Goal: Transaction & Acquisition: Purchase product/service

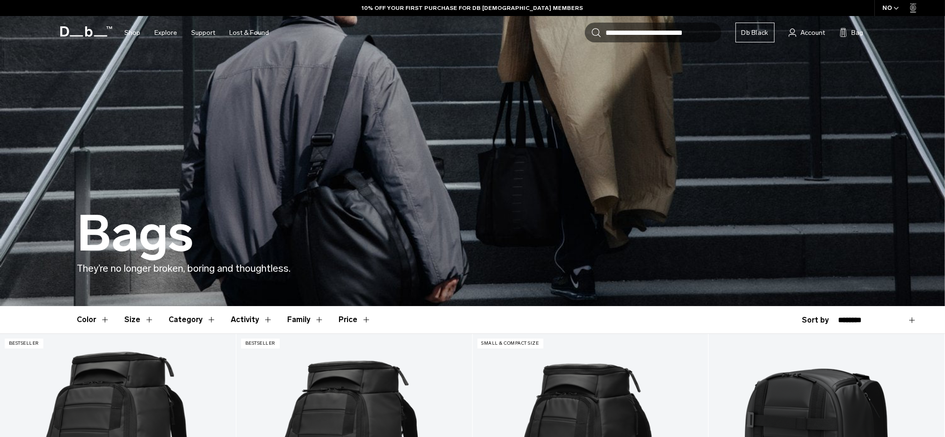
click at [183, 319] on button "Category" at bounding box center [192, 319] width 47 height 27
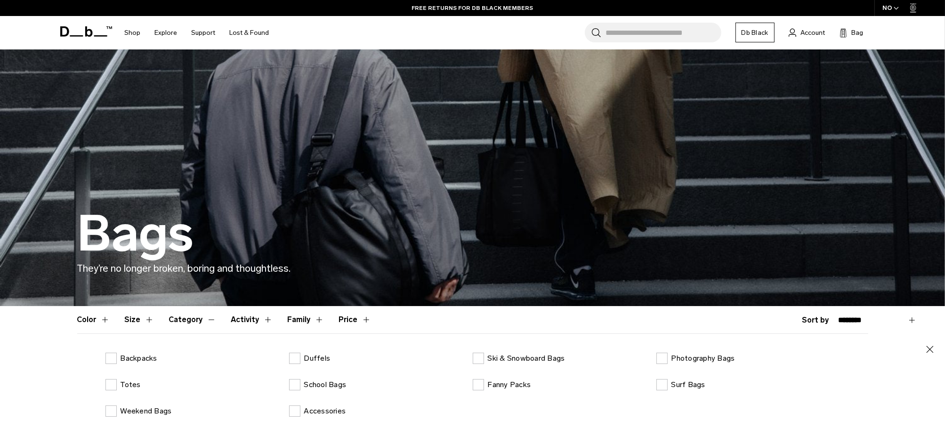
click at [649, 28] on input "Search for Bags, Luggage..." at bounding box center [663, 33] width 115 height 20
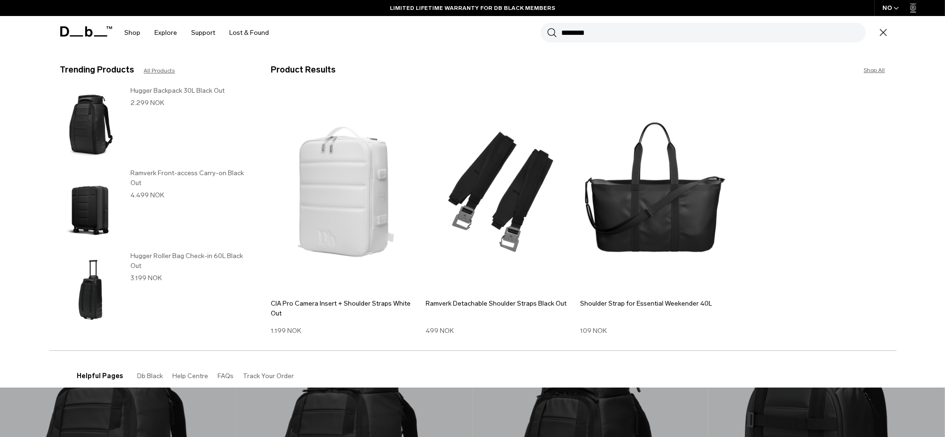
type input "********"
click at [547, 27] on button "Search" at bounding box center [552, 32] width 10 height 10
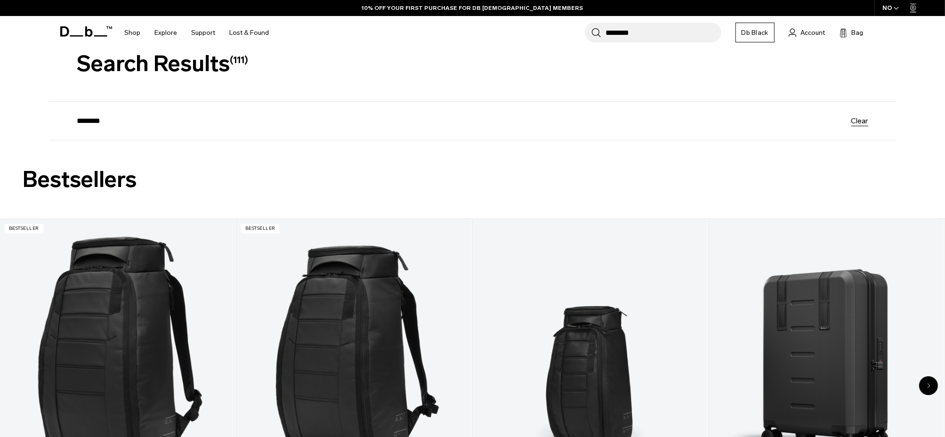
scroll to position [47, 0]
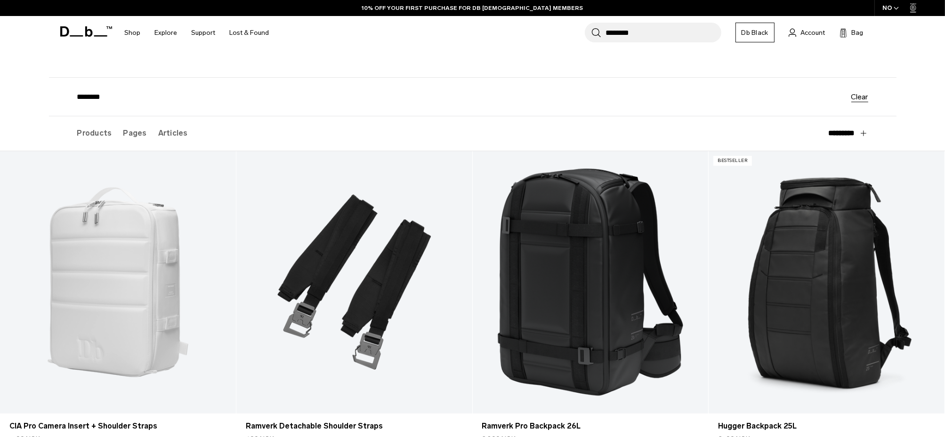
click at [160, 98] on input "********" at bounding box center [464, 97] width 774 height 8
type input "**********"
click button "Search" at bounding box center [0, 0] width 0 height 0
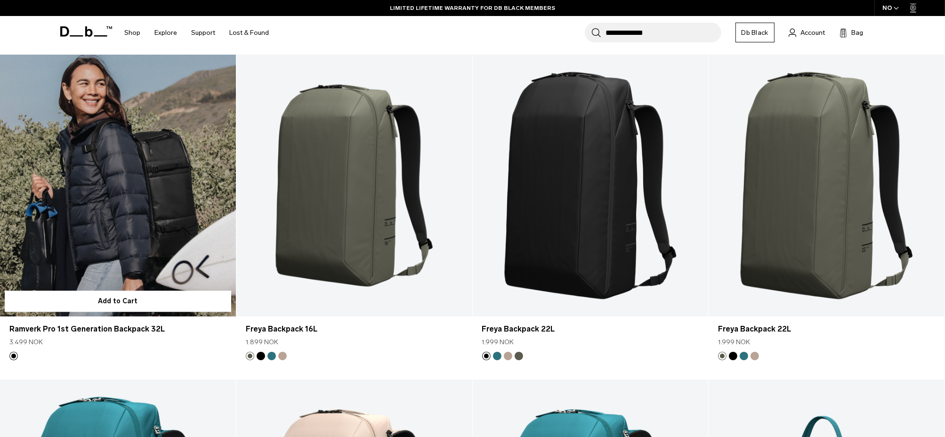
scroll to position [7624, 0]
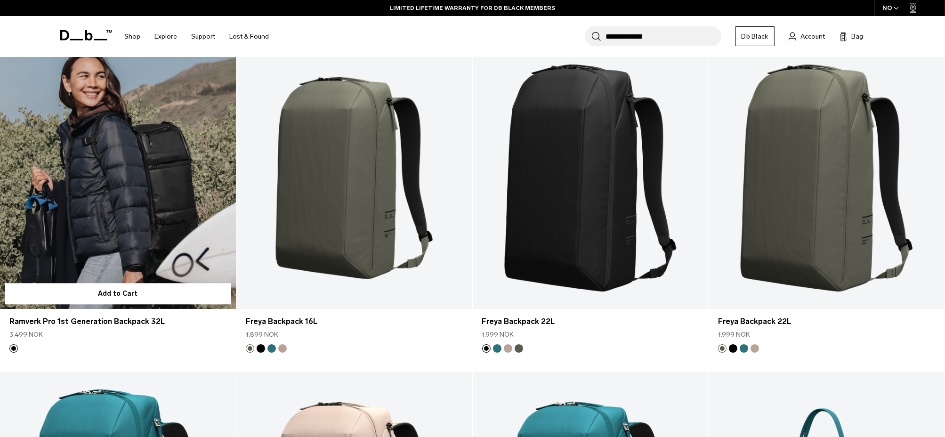
click at [114, 219] on link "Ramverk Pro 1st Generation Backpack 32L" at bounding box center [118, 178] width 236 height 262
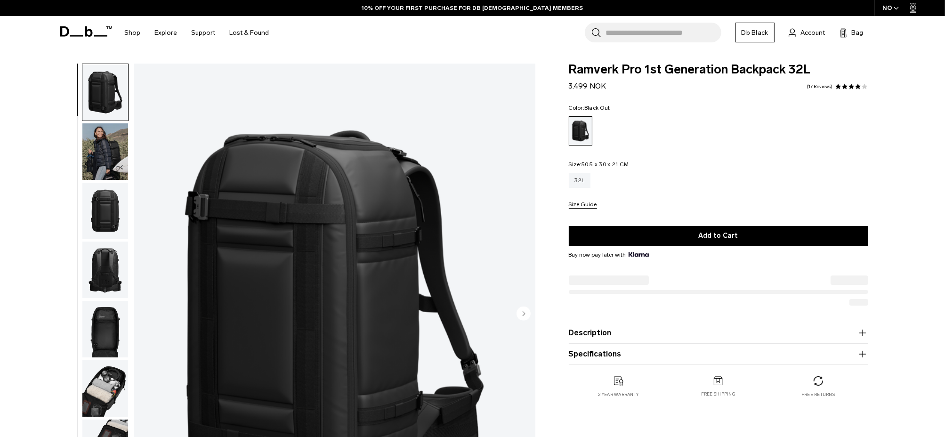
click at [113, 219] on img "button" at bounding box center [105, 211] width 46 height 56
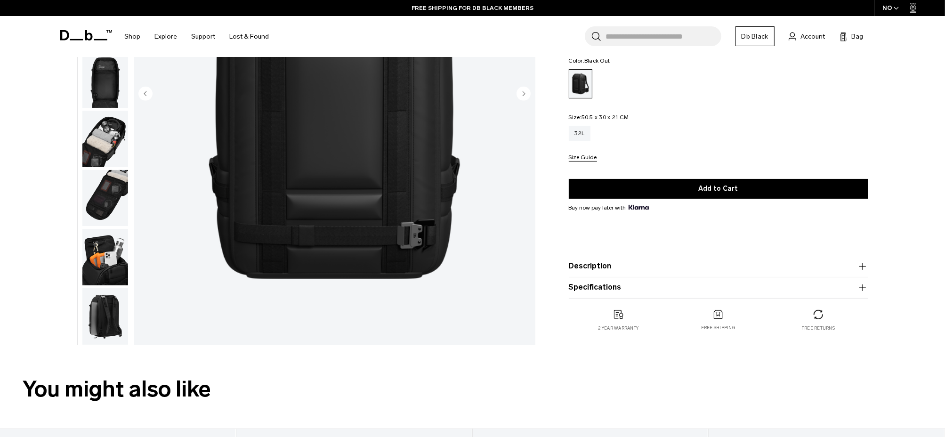
scroll to position [235, 0]
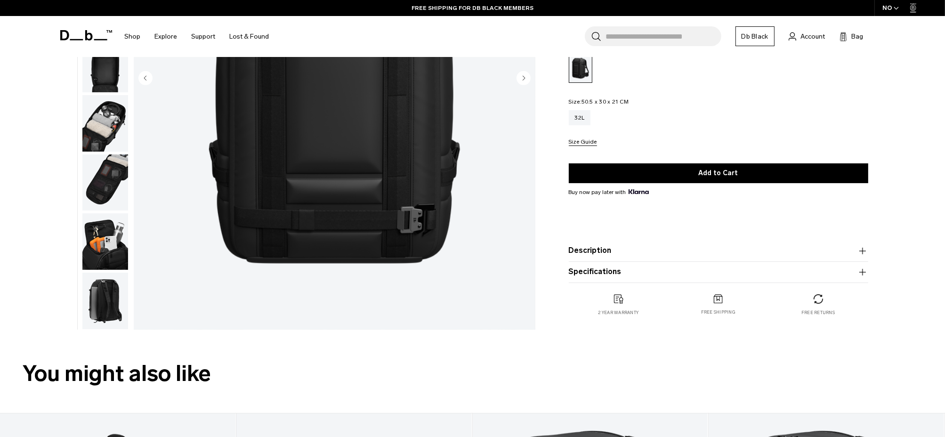
click at [91, 308] on img "button" at bounding box center [105, 300] width 46 height 56
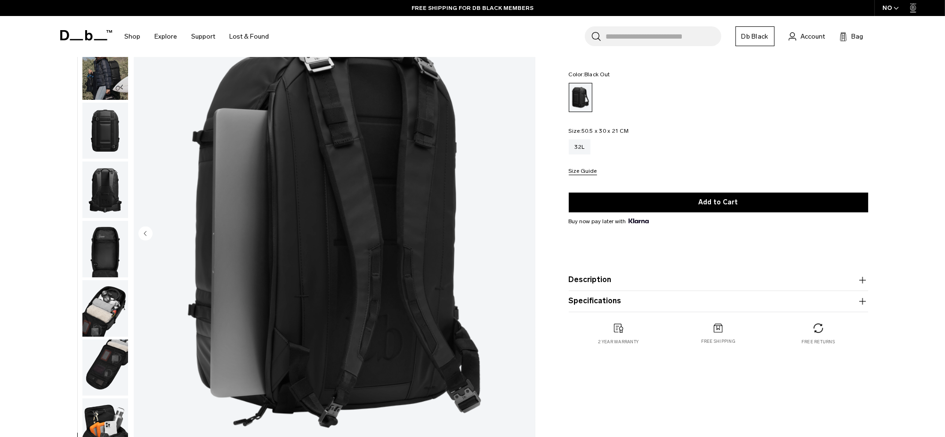
scroll to position [47, 0]
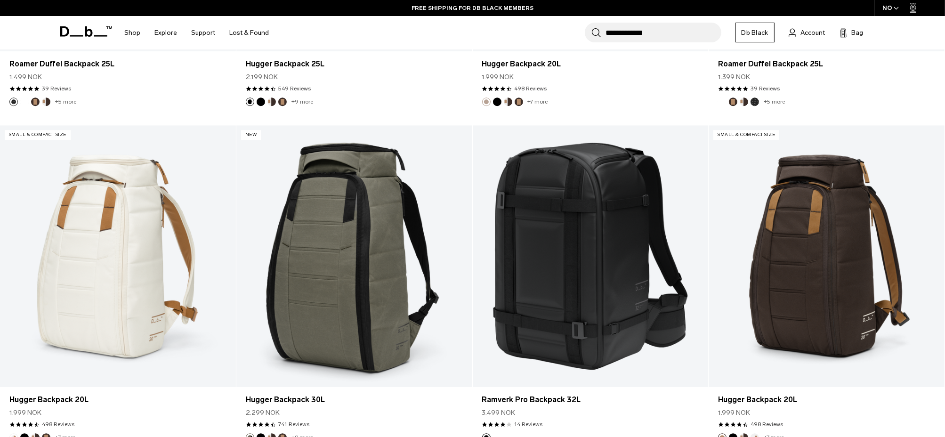
scroll to position [3405, 0]
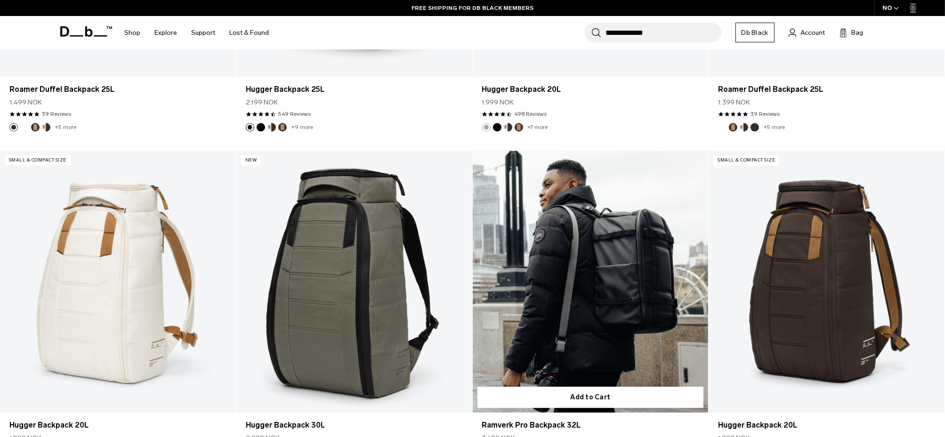
click at [608, 271] on link "Ramverk Pro Backpack 32L" at bounding box center [591, 282] width 236 height 262
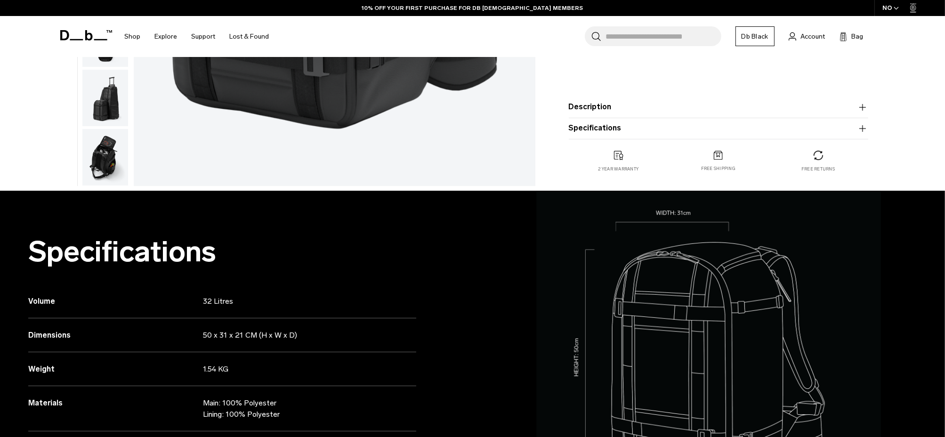
scroll to position [377, 0]
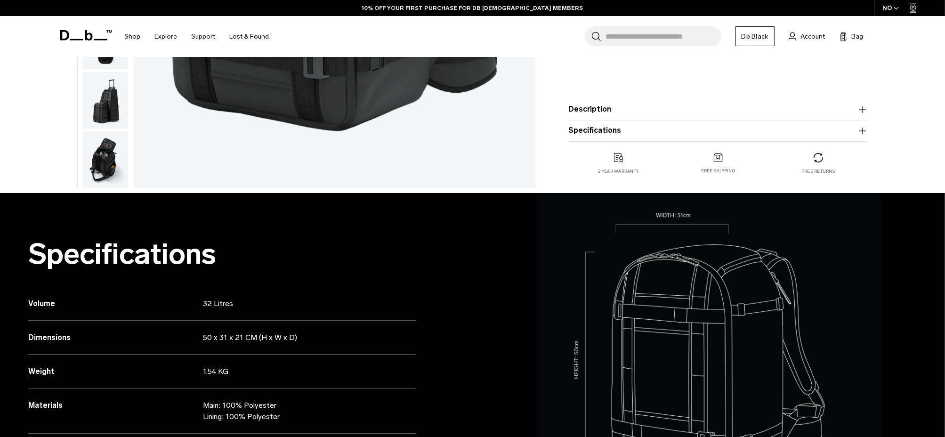
click at [96, 162] on img "button" at bounding box center [105, 159] width 46 height 56
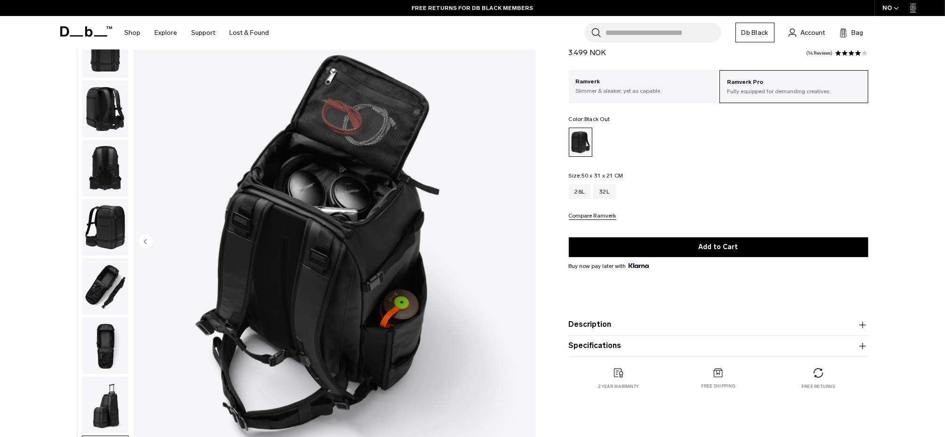
scroll to position [47, 0]
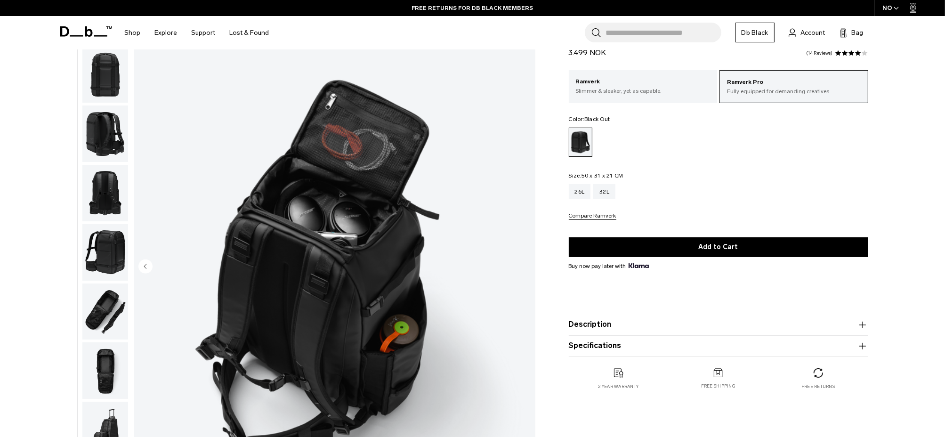
click at [101, 88] on img "button" at bounding box center [105, 75] width 46 height 56
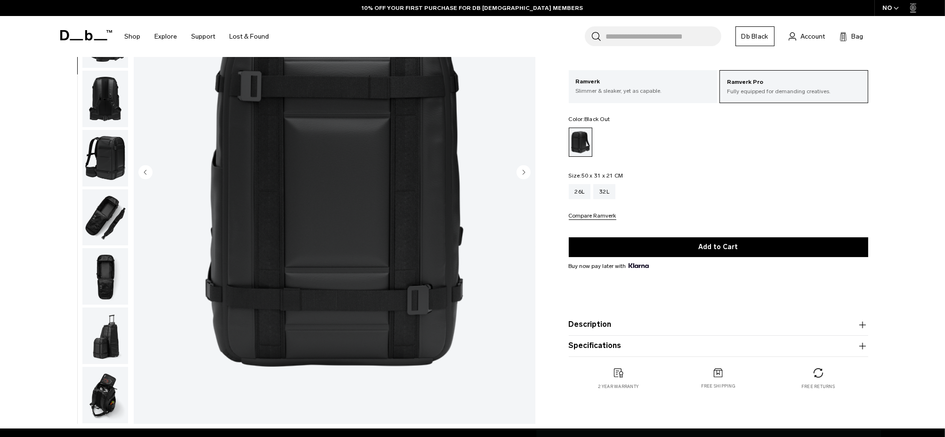
scroll to position [0, 0]
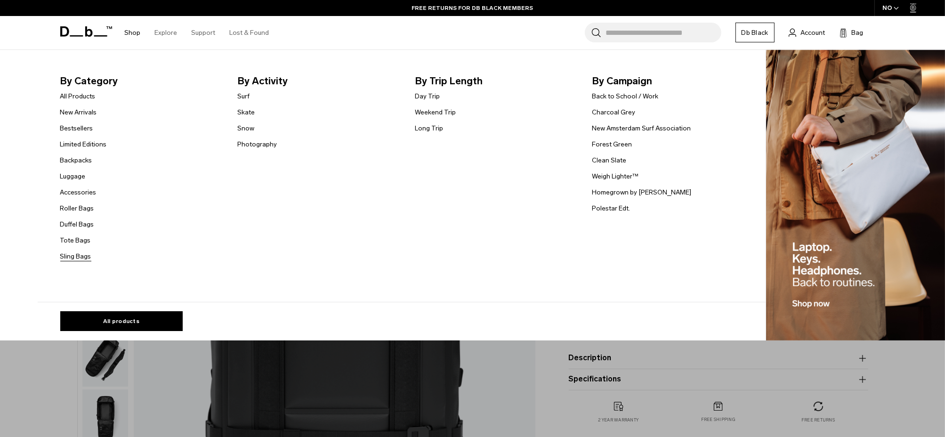
click at [79, 259] on link "Sling Bags" at bounding box center [75, 256] width 31 height 10
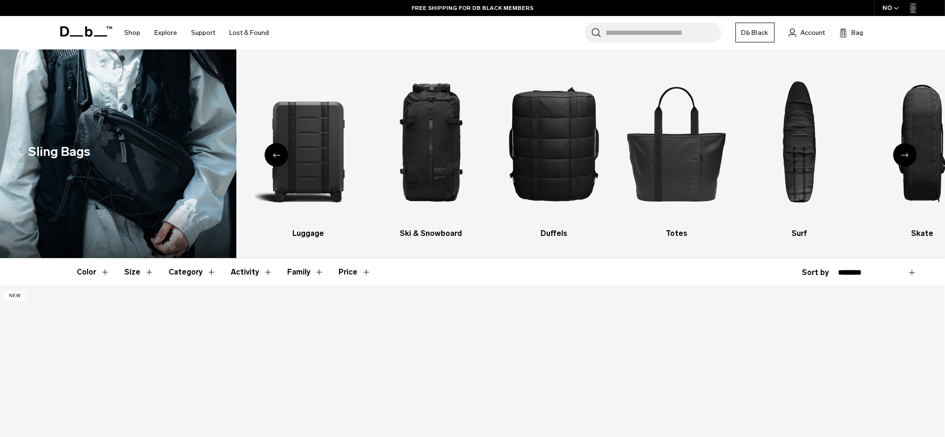
click at [894, 10] on span "button" at bounding box center [895, 8] width 5 height 7
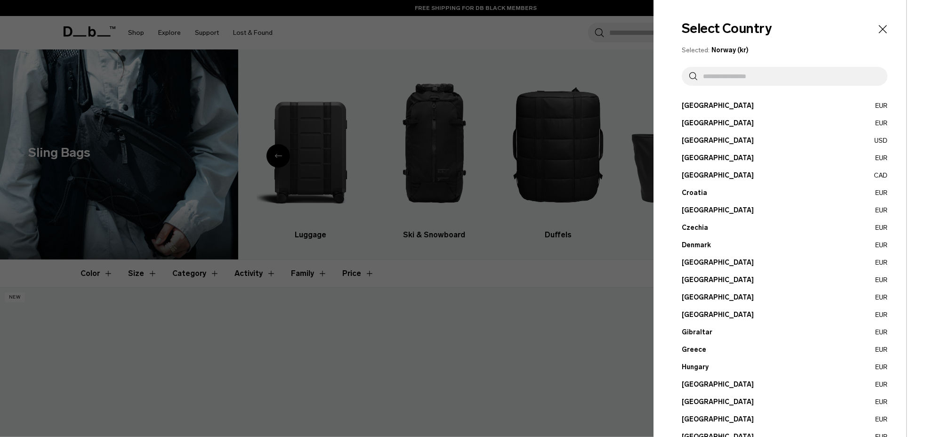
click at [702, 173] on button "Canada CAD" at bounding box center [784, 175] width 206 height 10
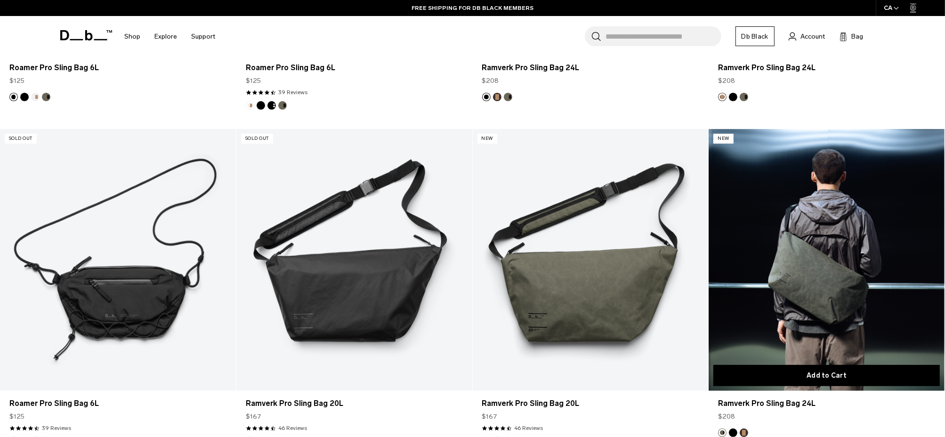
scroll to position [518, 0]
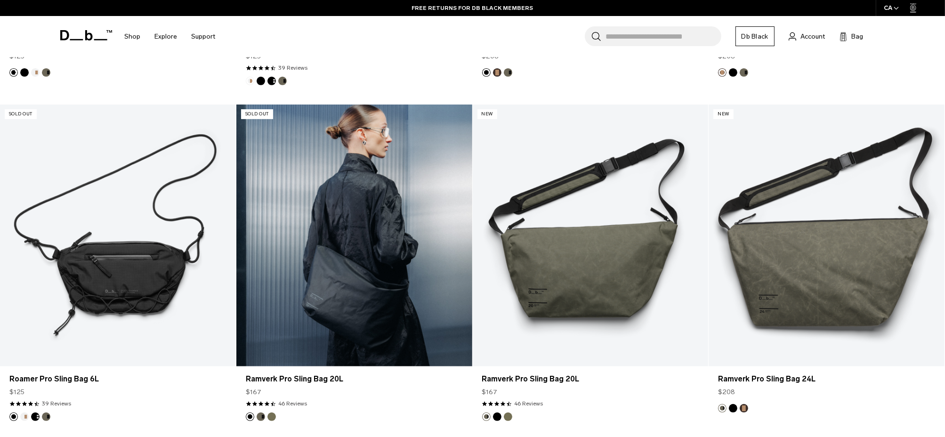
click at [369, 285] on link "Ramverk Pro Sling Bag 20L" at bounding box center [354, 235] width 236 height 262
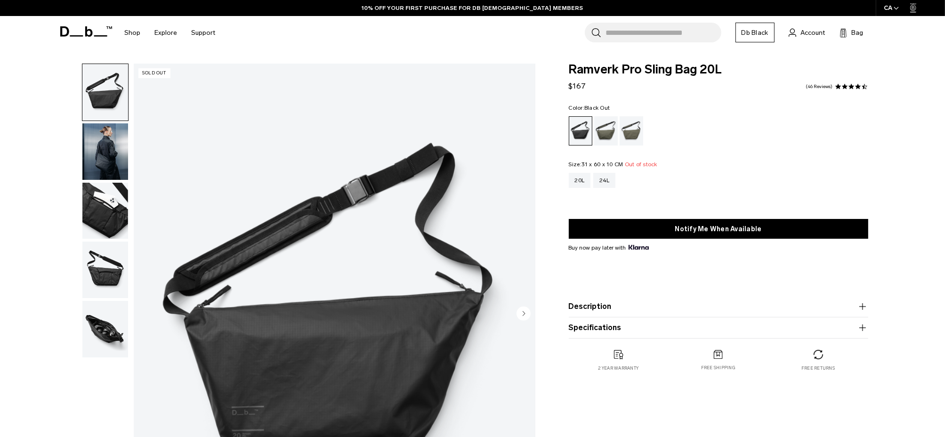
click at [105, 218] on img "button" at bounding box center [105, 211] width 46 height 56
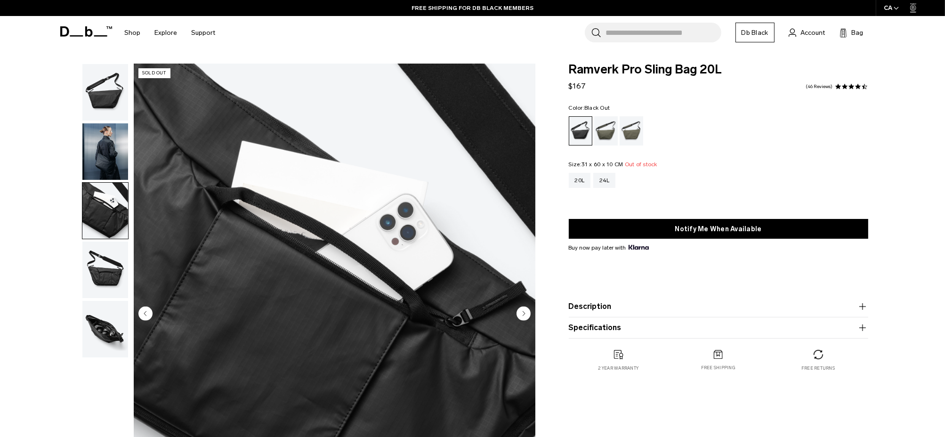
click at [100, 276] on img "button" at bounding box center [105, 269] width 46 height 56
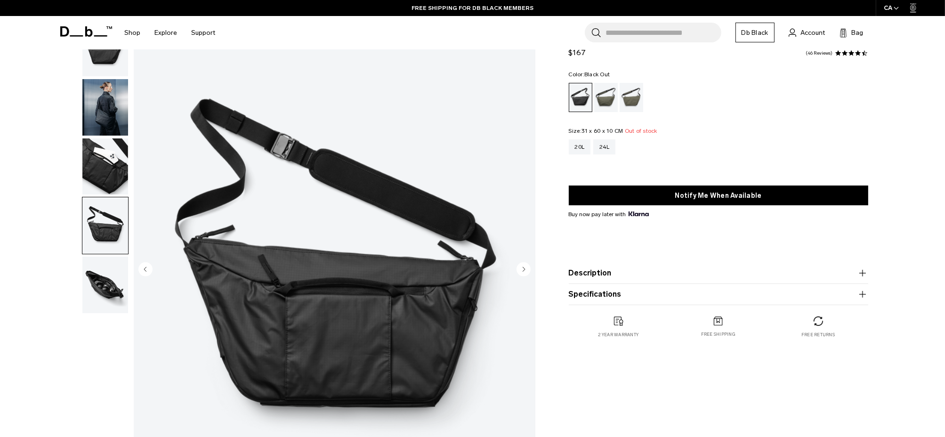
scroll to position [47, 0]
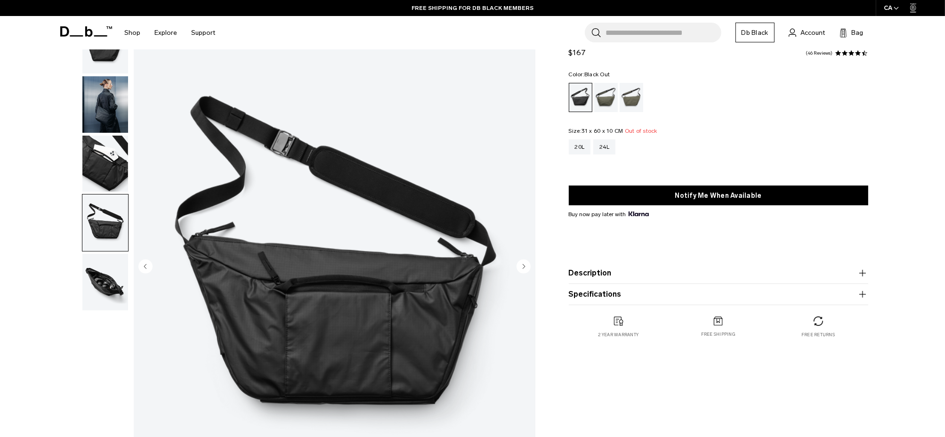
click at [98, 290] on img "button" at bounding box center [105, 282] width 46 height 56
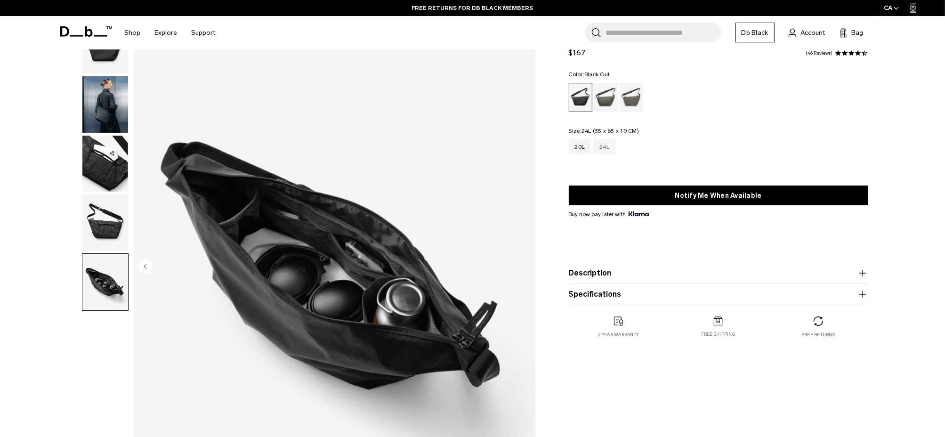
click at [603, 148] on div "24L" at bounding box center [604, 146] width 22 height 15
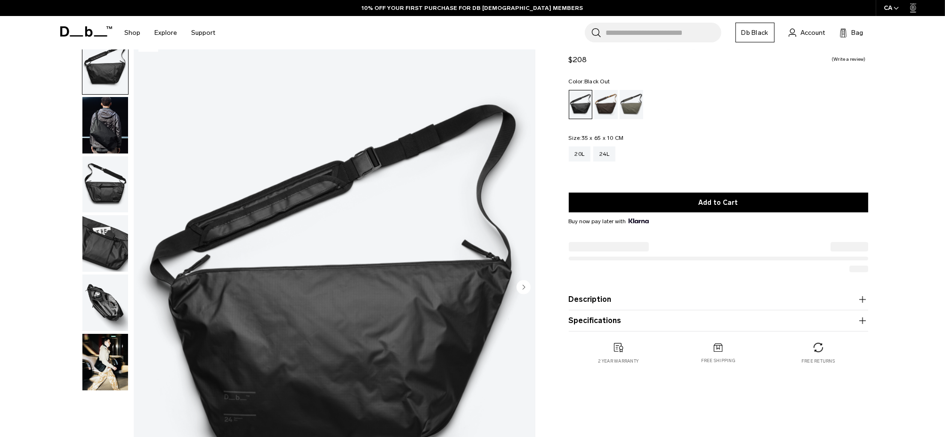
scroll to position [47, 0]
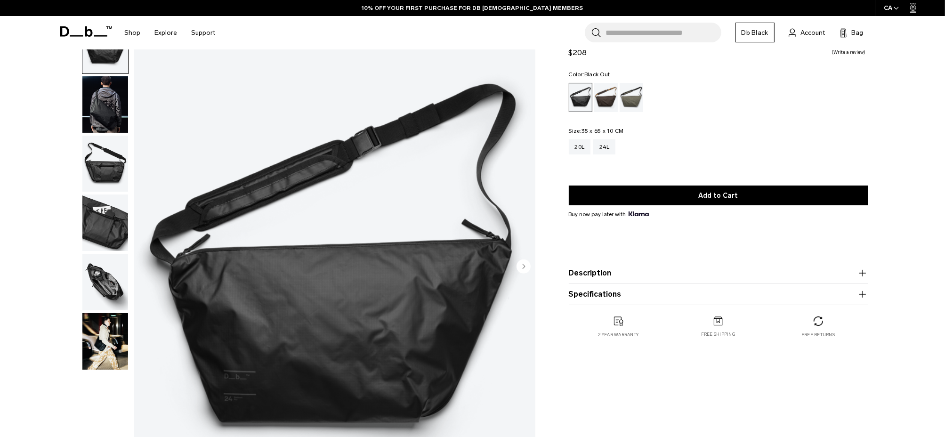
click at [108, 282] on img "button" at bounding box center [105, 282] width 46 height 56
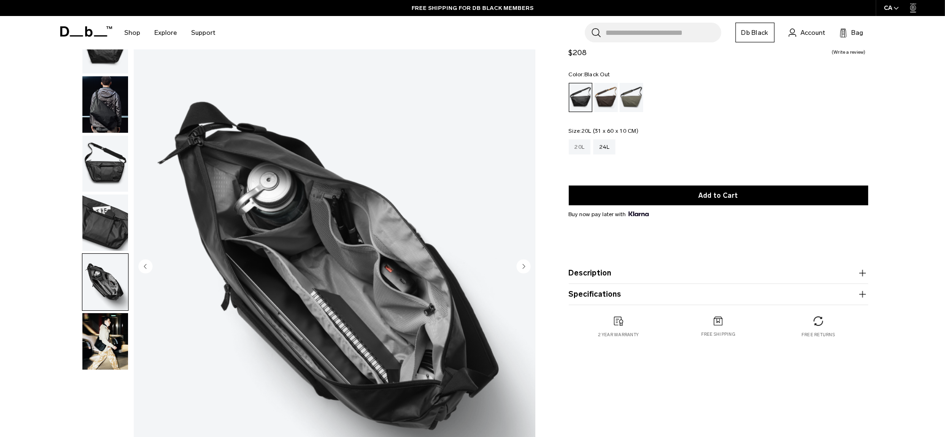
click at [570, 145] on div "20L" at bounding box center [580, 146] width 22 height 15
